Goal: Find specific page/section: Find specific page/section

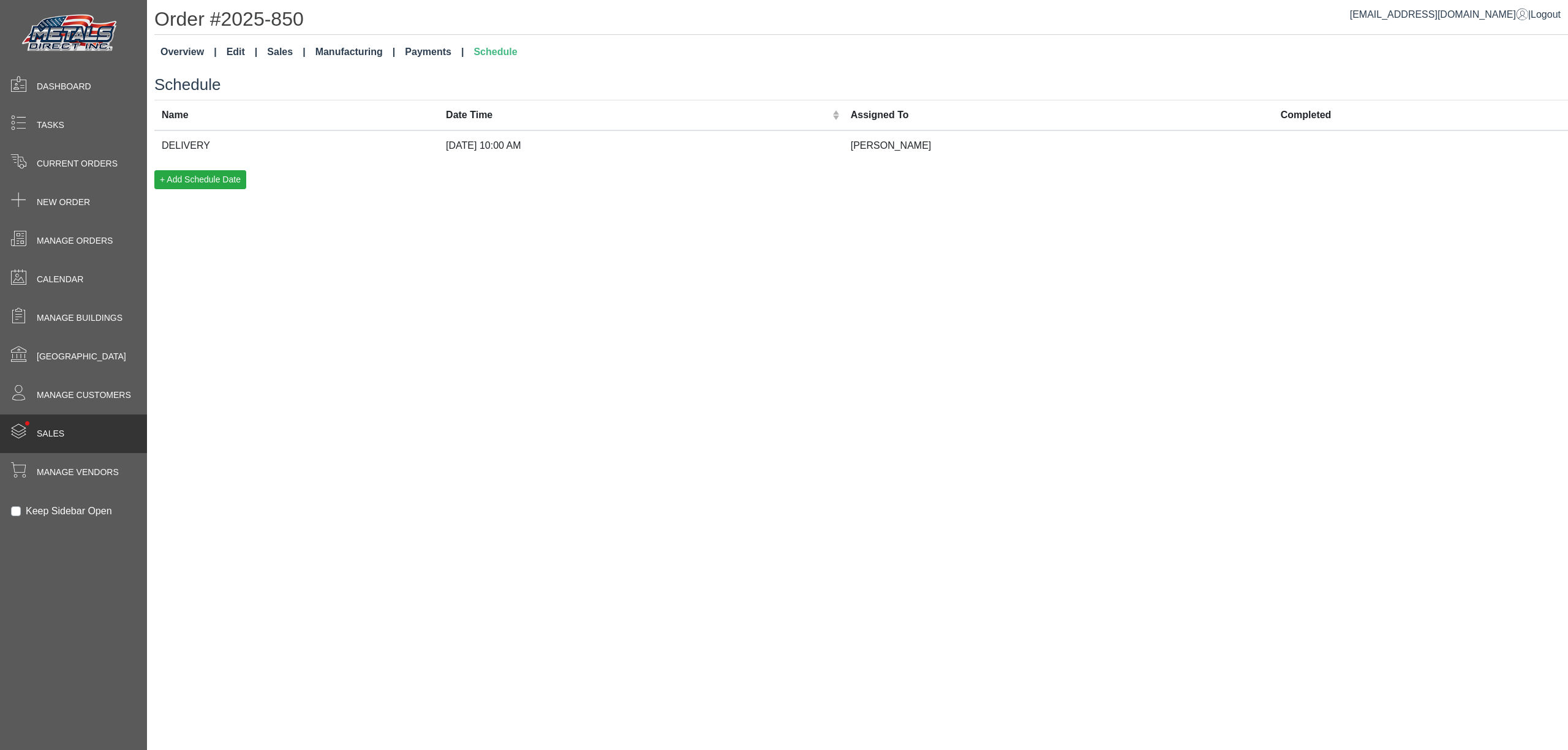
click at [104, 431] on div "• Sales" at bounding box center [73, 434] width 147 height 39
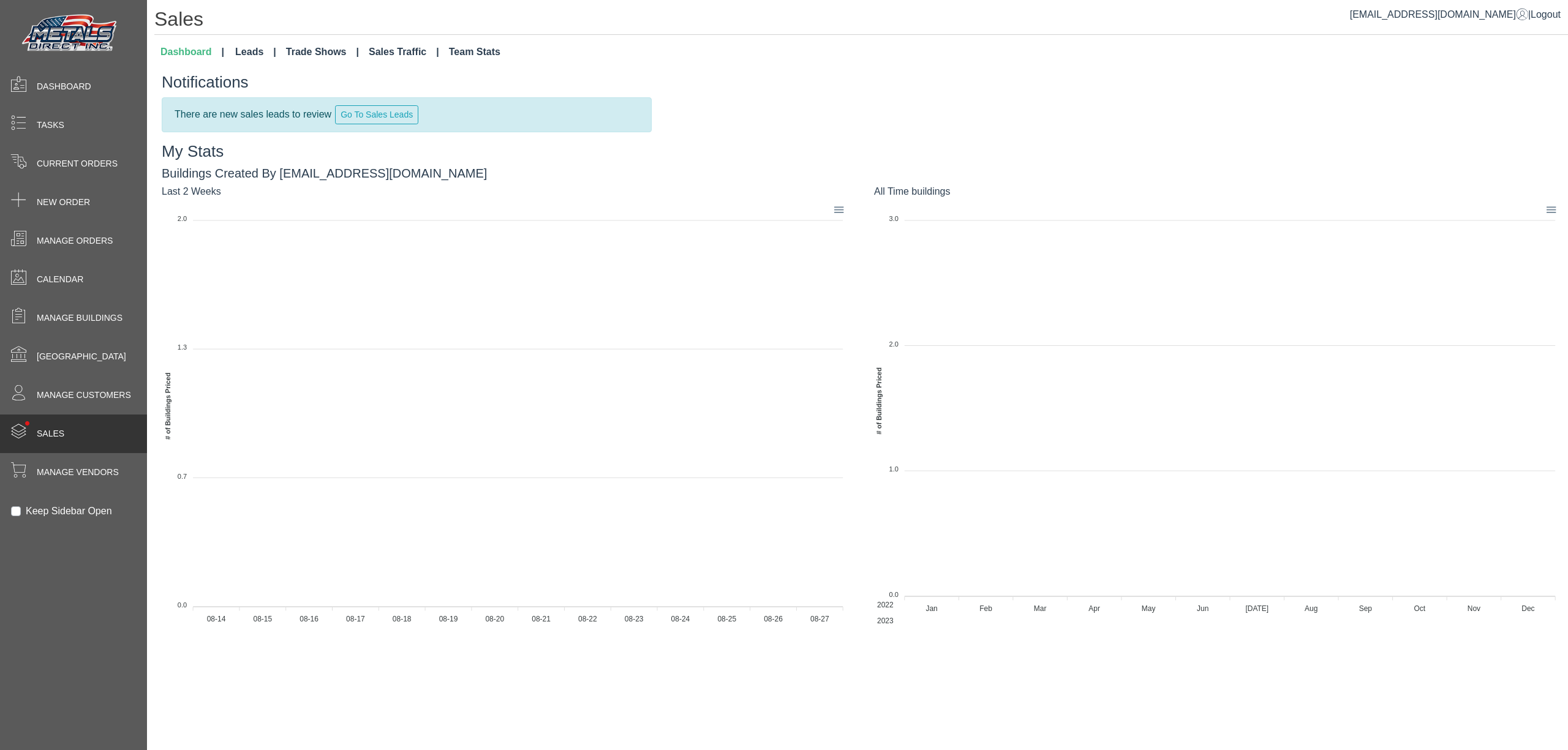
click at [256, 51] on link "Leads" at bounding box center [256, 52] width 51 height 24
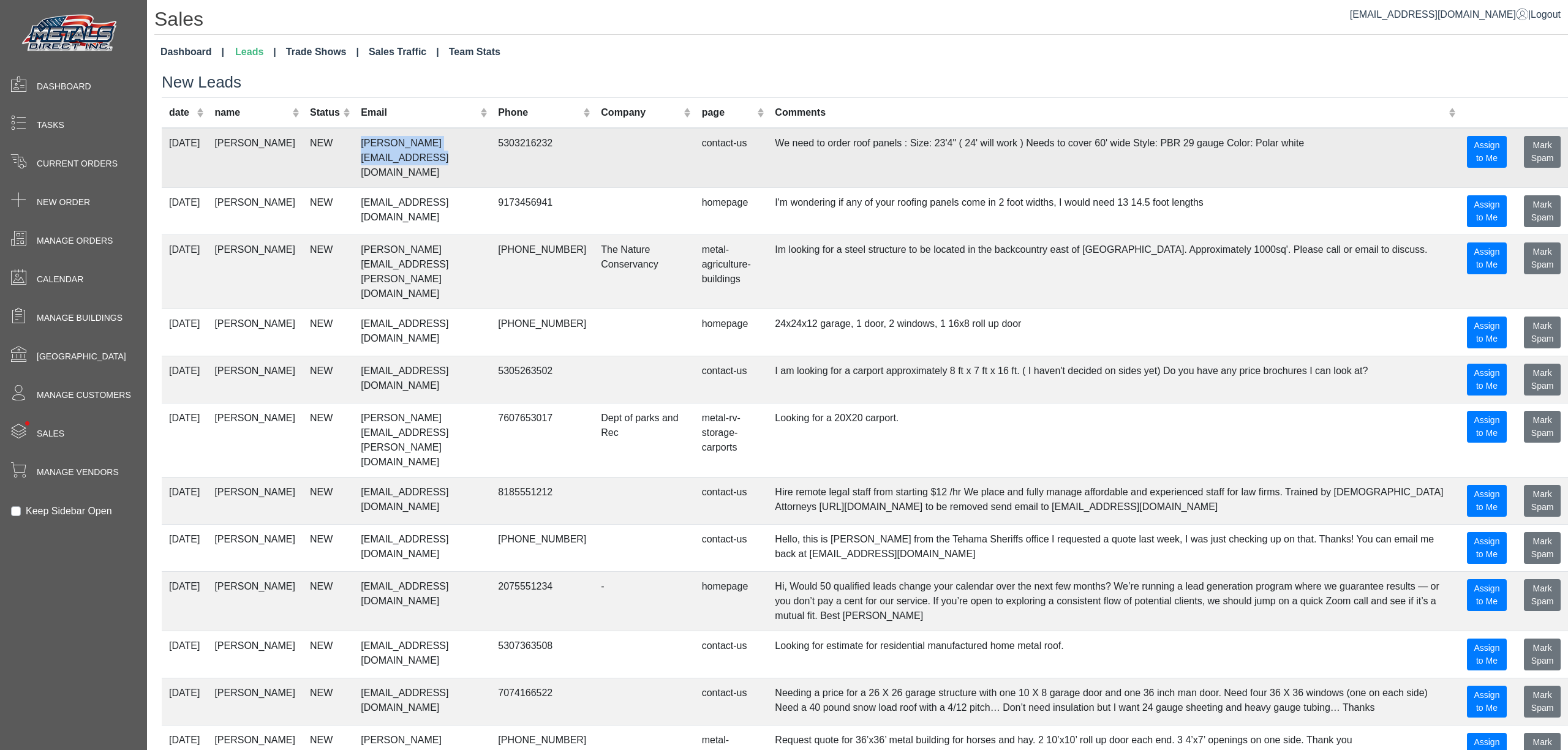
drag, startPoint x: 456, startPoint y: 140, endPoint x: 322, endPoint y: 143, distance: 134.0
click at [353, 143] on td "[PERSON_NAME][EMAIL_ADDRESS][DOMAIN_NAME]" at bounding box center [422, 158] width 138 height 60
copy td "[PERSON_NAME][EMAIL_ADDRESS][DOMAIN_NAME]"
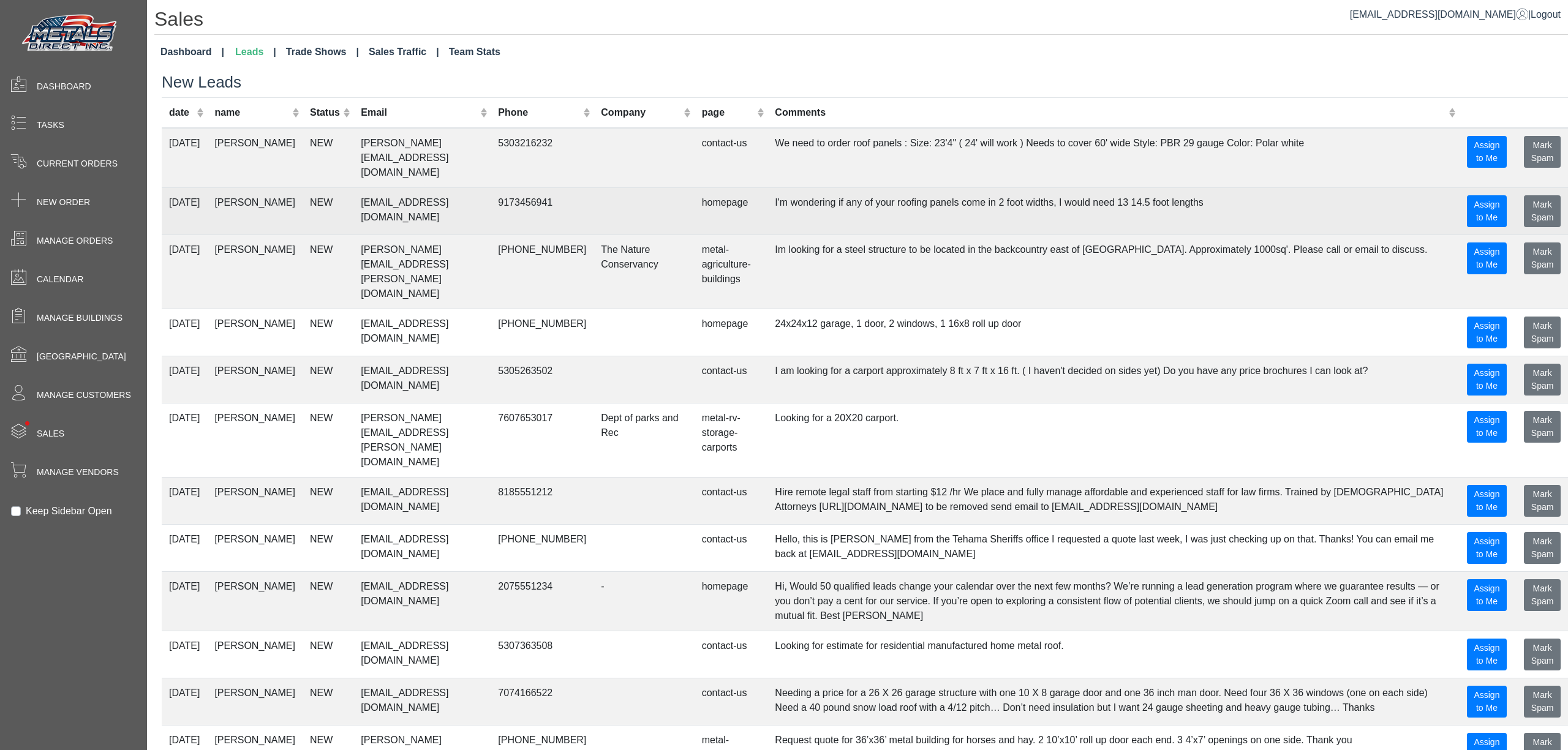
click at [593, 212] on td at bounding box center [644, 211] width 101 height 48
